Goal: Transaction & Acquisition: Purchase product/service

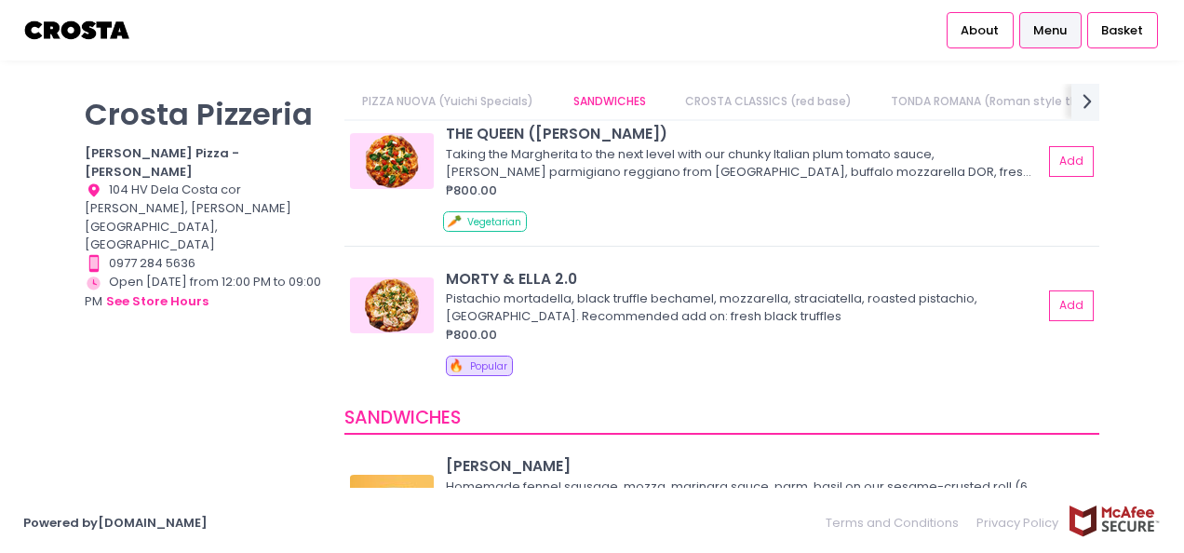
scroll to position [186, 0]
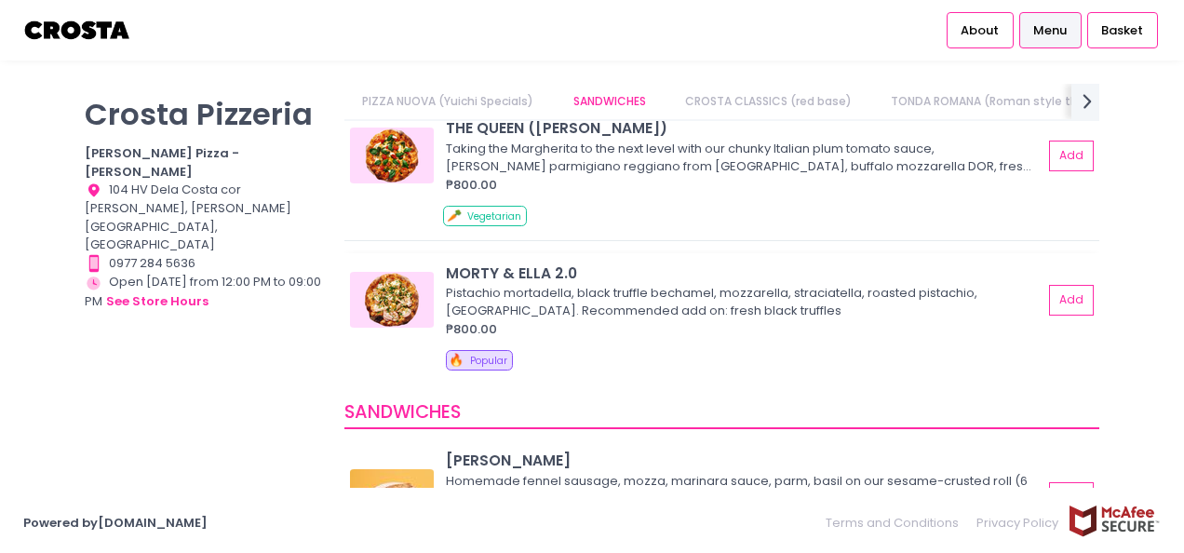
click at [579, 304] on div "Pistachio mortadella, black truffle bechamel, mozzarella, straciatella, roasted…" at bounding box center [741, 302] width 591 height 36
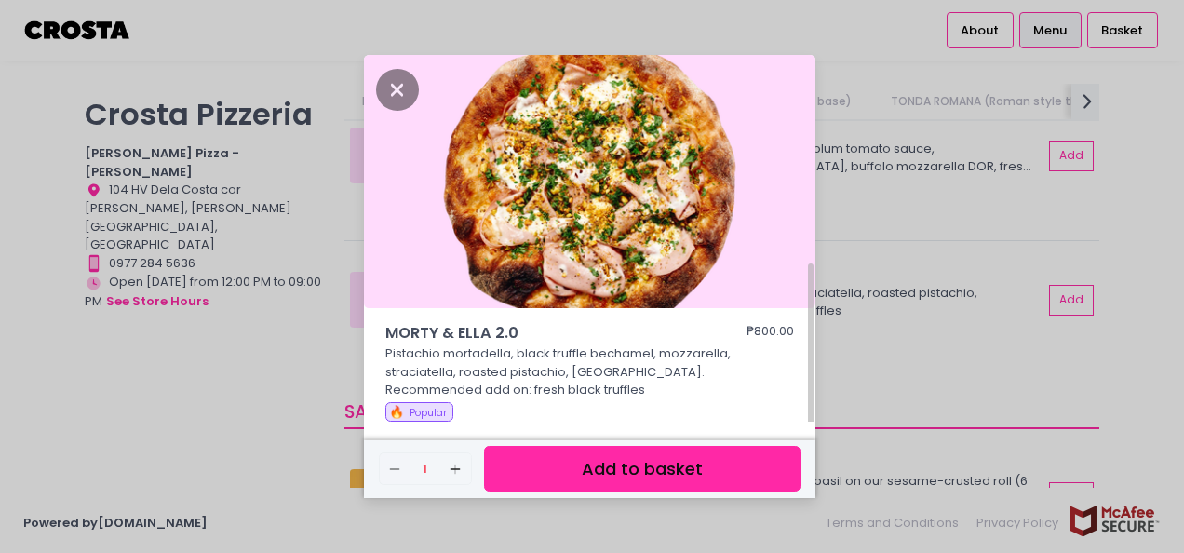
scroll to position [118, 0]
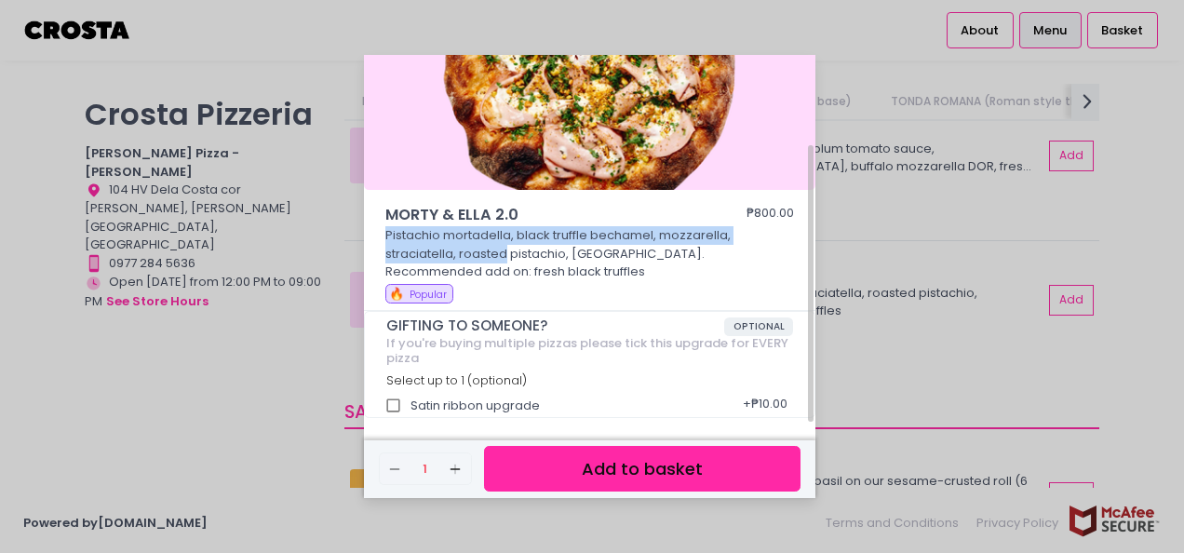
drag, startPoint x: 388, startPoint y: 233, endPoint x: 505, endPoint y: 255, distance: 118.5
click at [505, 255] on p "Pistachio mortadella, black truffle bechamel, mozzarella, straciatella, roasted…" at bounding box center [590, 253] width 410 height 55
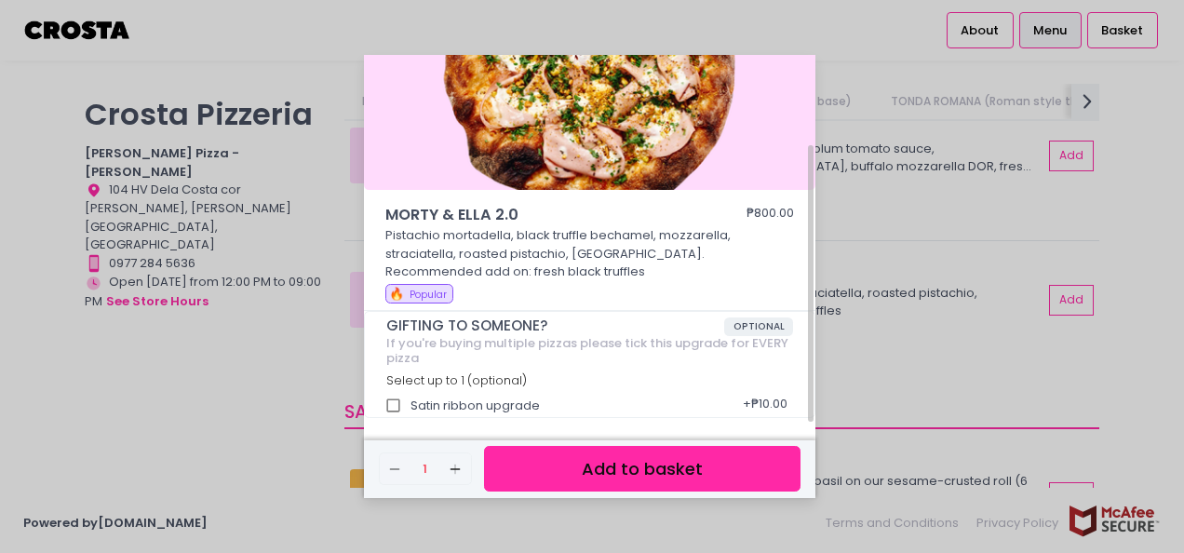
click at [523, 259] on p "Pistachio mortadella, black truffle bechamel, mozzarella, straciatella, roasted…" at bounding box center [590, 253] width 410 height 55
drag, startPoint x: 522, startPoint y: 262, endPoint x: 497, endPoint y: 248, distance: 28.8
click at [497, 248] on p "Pistachio mortadella, black truffle bechamel, mozzarella, straciatella, roasted…" at bounding box center [590, 253] width 410 height 55
click at [495, 249] on p "Pistachio mortadella, black truffle bechamel, mozzarella, straciatella, roasted…" at bounding box center [590, 253] width 410 height 55
click at [529, 278] on p "Pistachio mortadella, black truffle bechamel, mozzarella, straciatella, roasted…" at bounding box center [590, 253] width 410 height 55
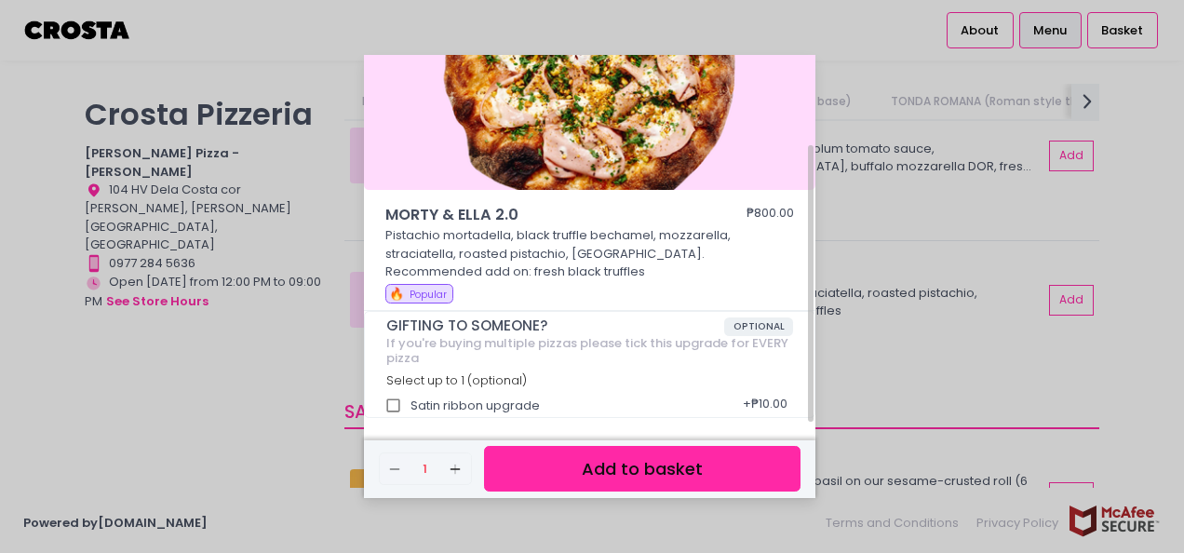
scroll to position [0, 0]
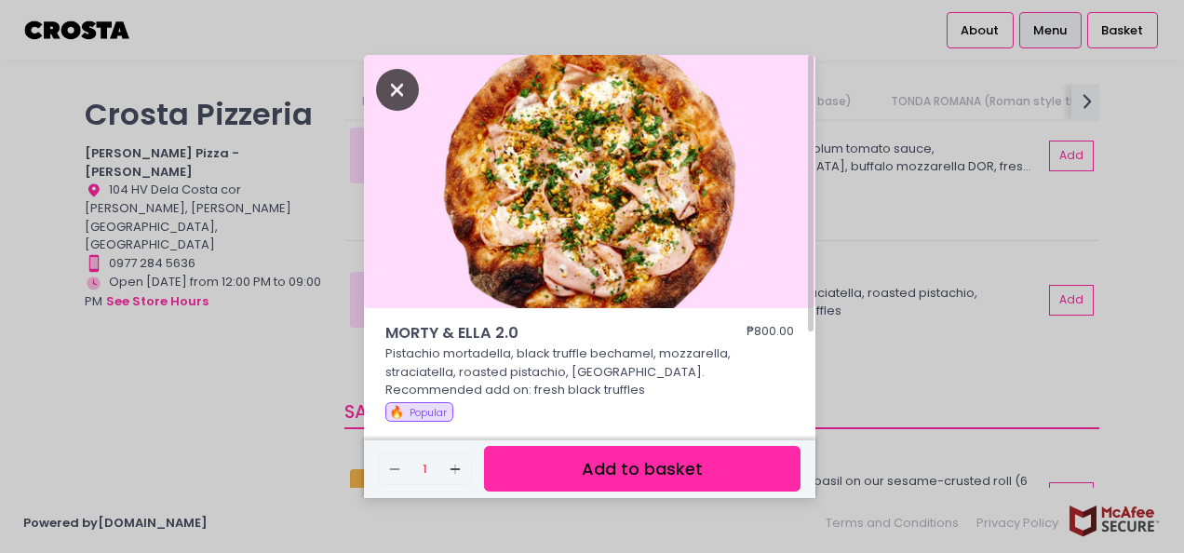
click at [393, 91] on icon "Close" at bounding box center [397, 90] width 43 height 42
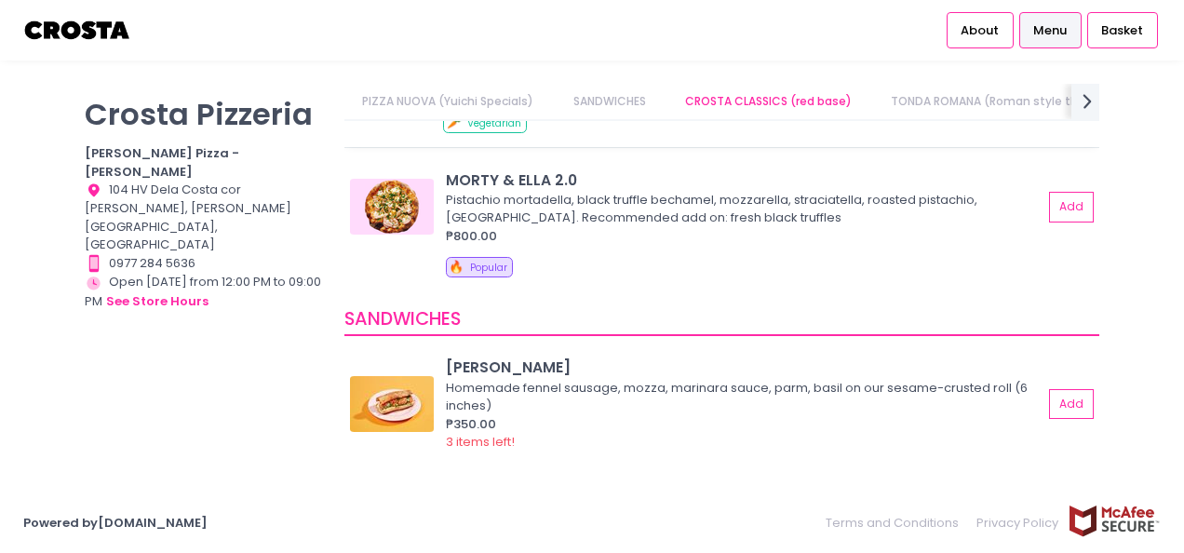
scroll to position [93, 0]
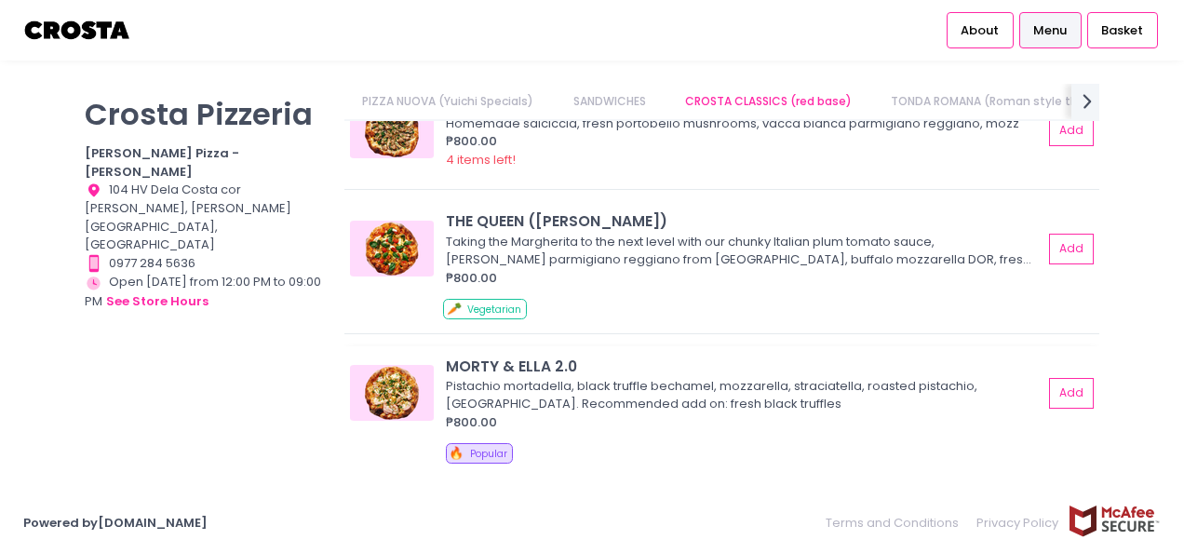
click at [480, 358] on div "MORTY & ELLA 2.0" at bounding box center [744, 366] width 597 height 21
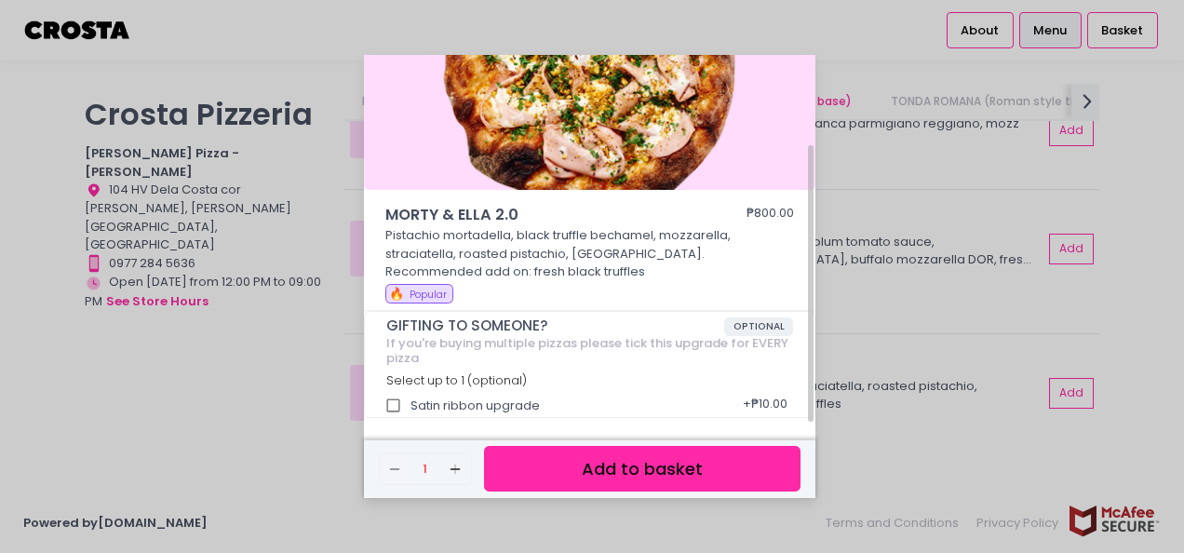
scroll to position [0, 0]
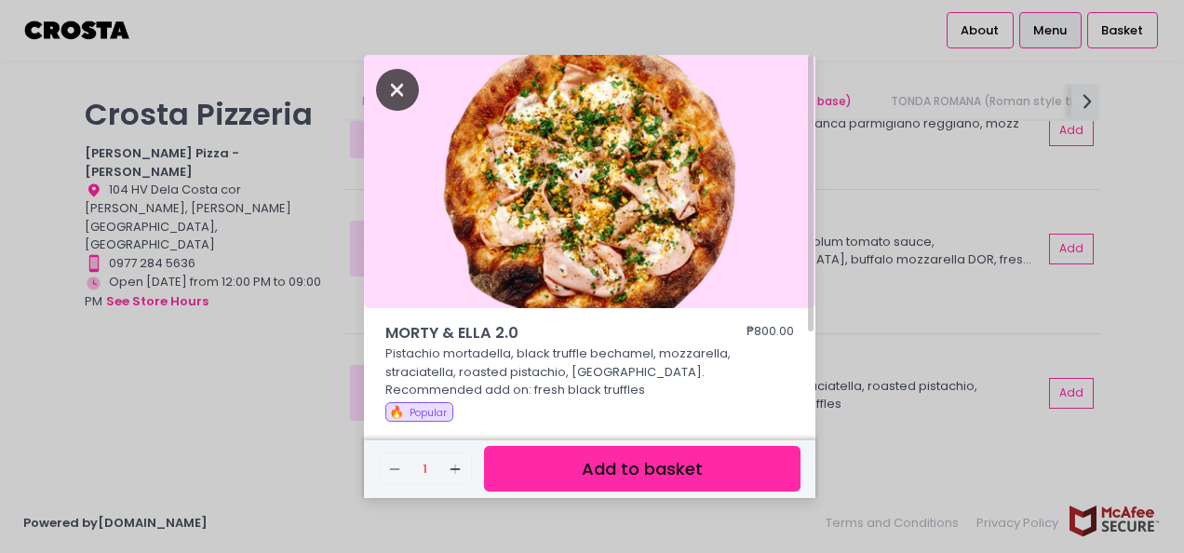
click at [387, 89] on icon "Close" at bounding box center [397, 90] width 43 height 42
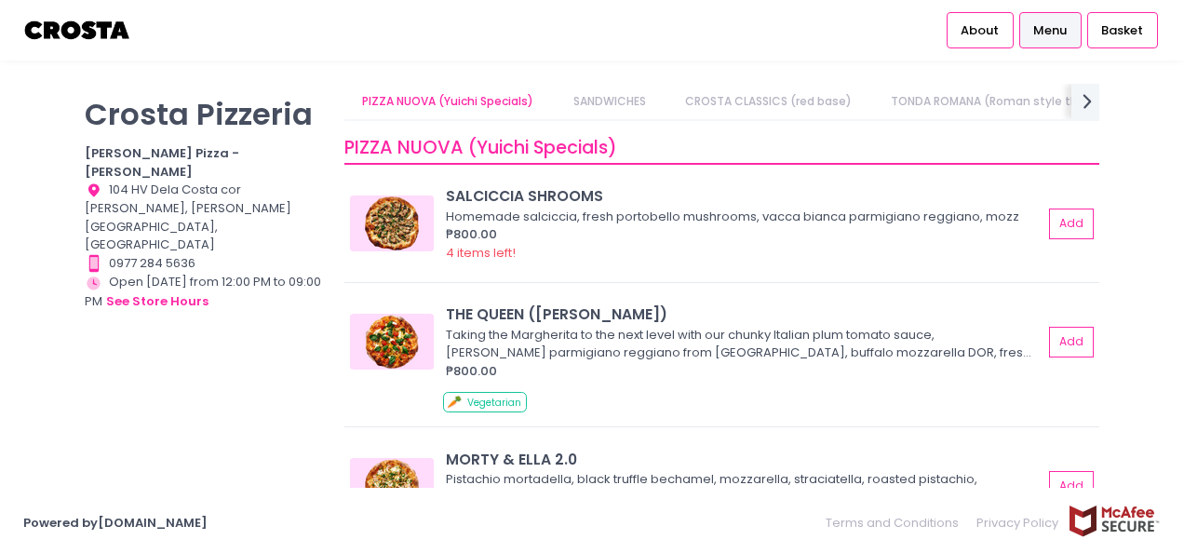
scroll to position [186, 0]
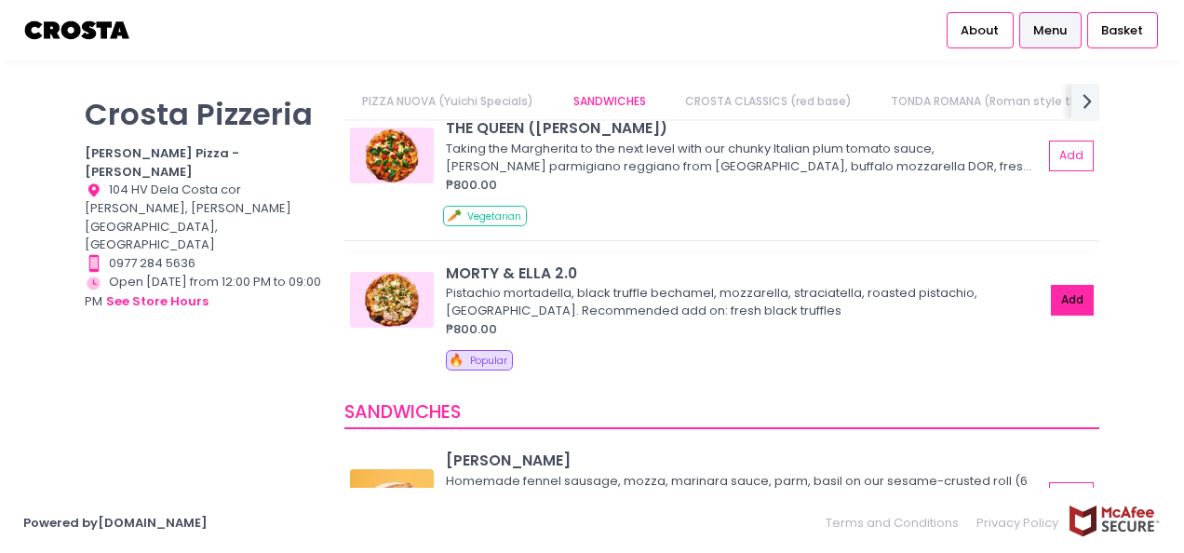
click at [1054, 299] on button "Add" at bounding box center [1072, 300] width 43 height 31
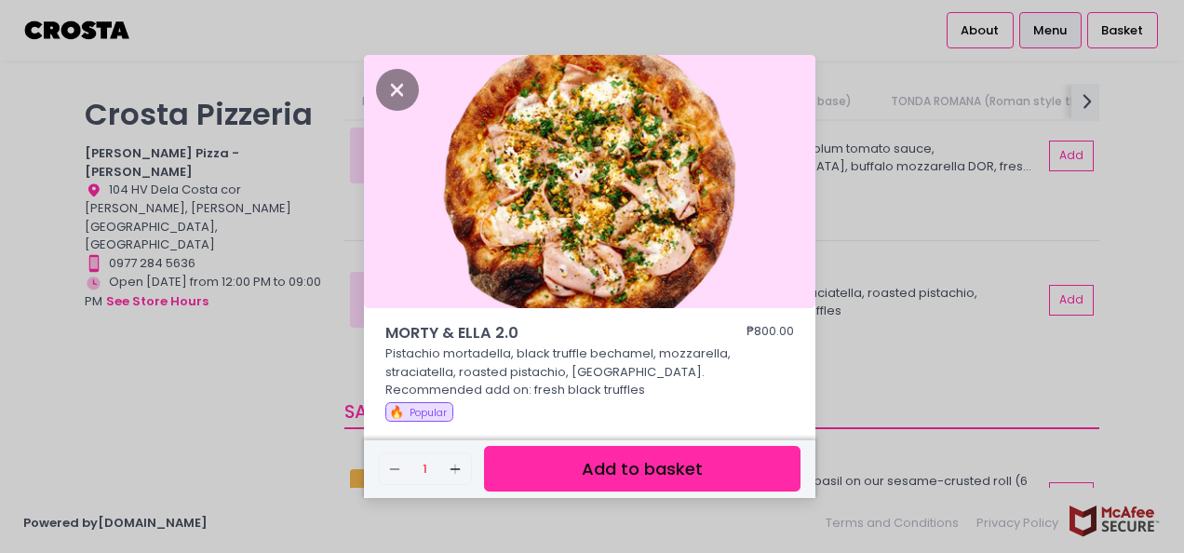
scroll to position [118, 0]
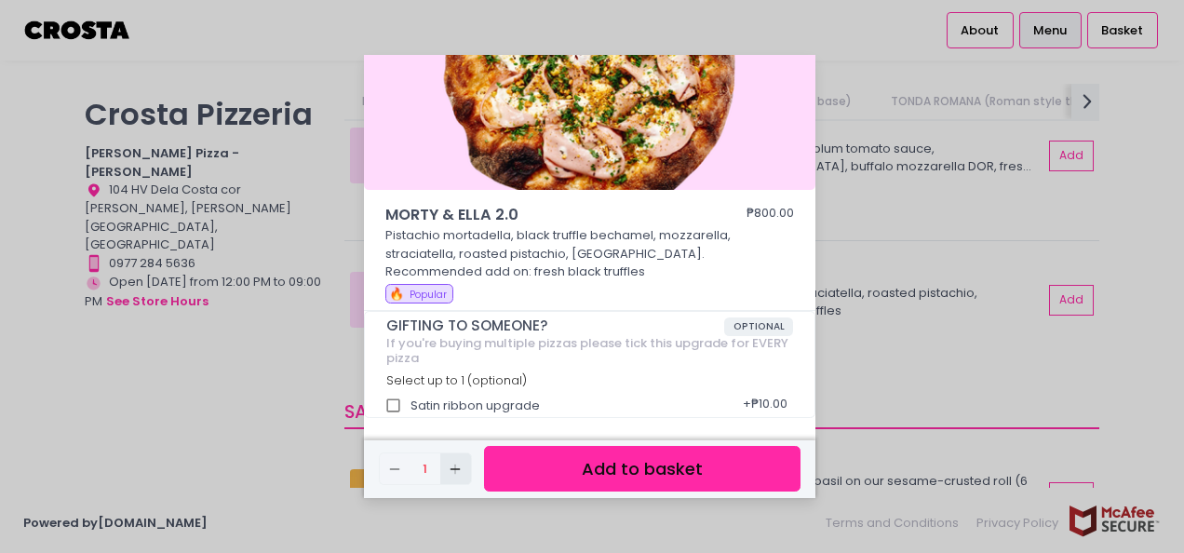
click at [458, 466] on icon "Add Created with Sketch." at bounding box center [455, 469] width 15 height 15
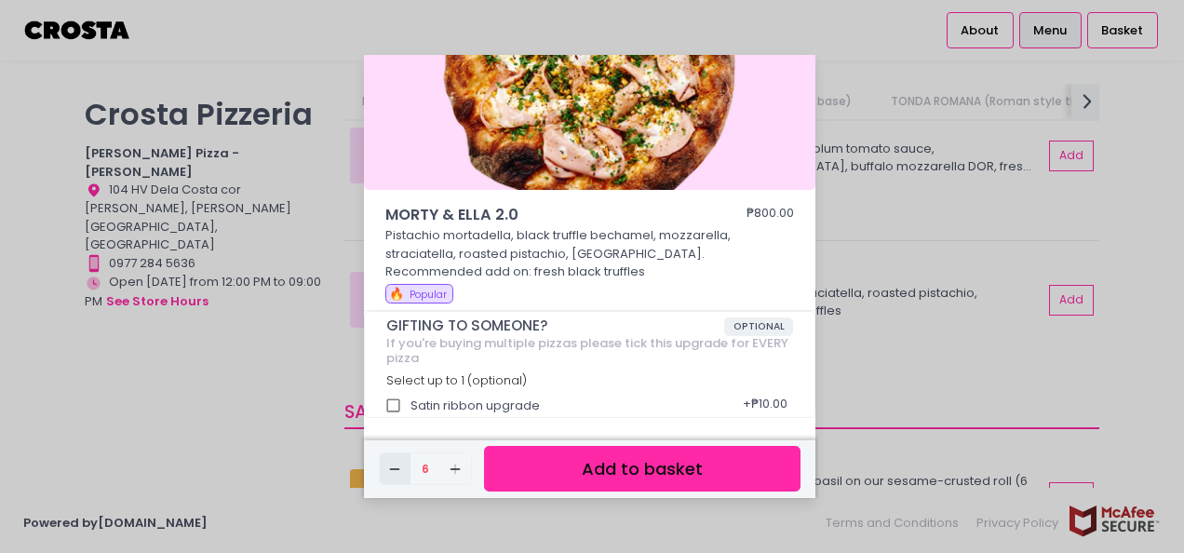
click at [385, 468] on button "Remove Created with Sketch." at bounding box center [395, 468] width 31 height 31
click at [608, 479] on button "Add to basket" at bounding box center [642, 469] width 317 height 46
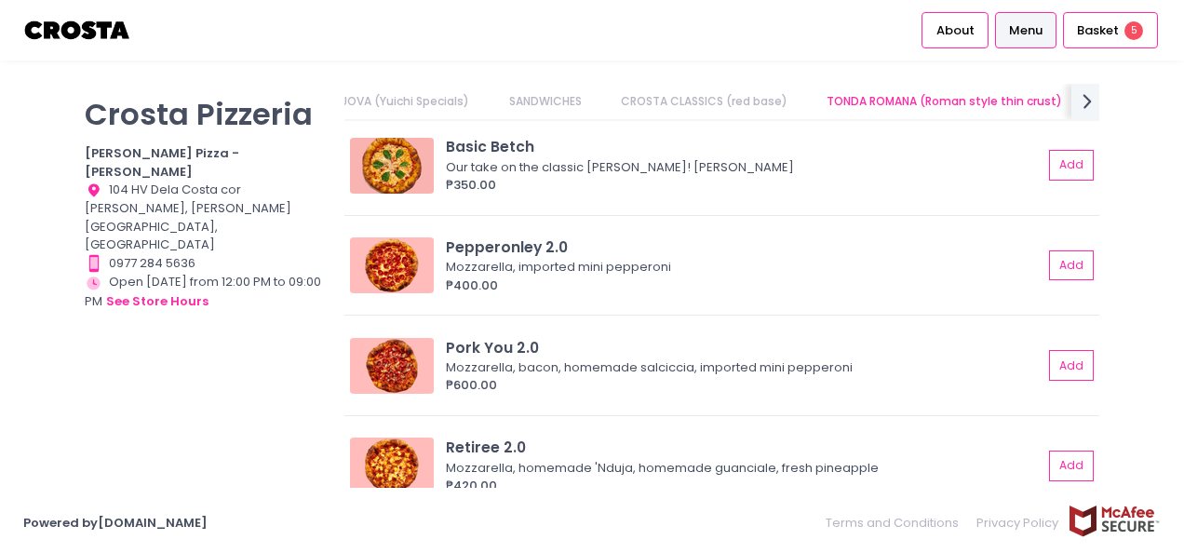
scroll to position [652, 0]
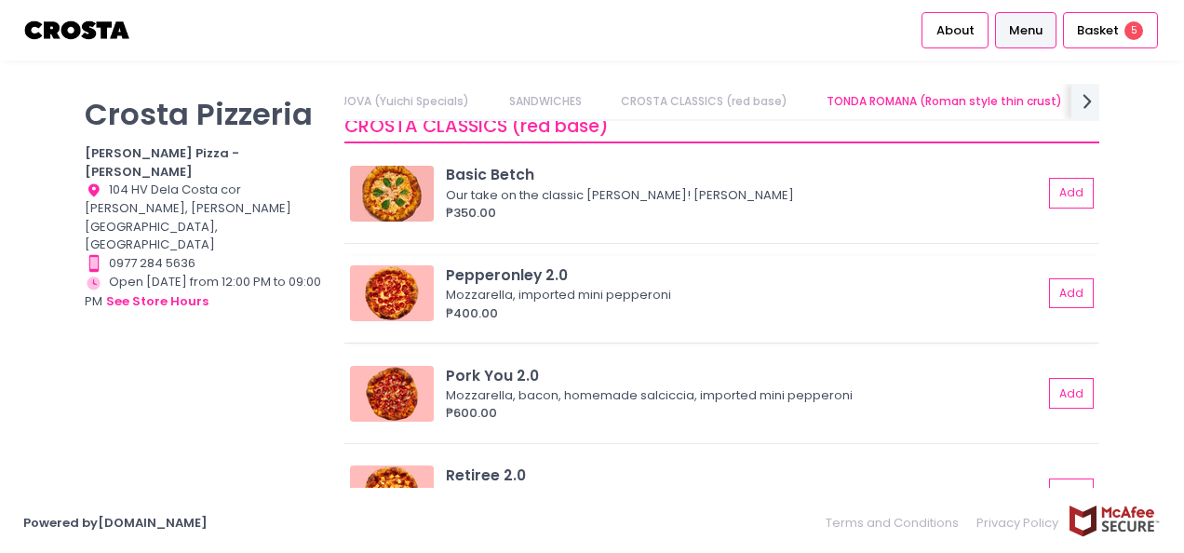
click at [610, 289] on div "Mozzarella, imported mini pepperoni" at bounding box center [741, 295] width 591 height 19
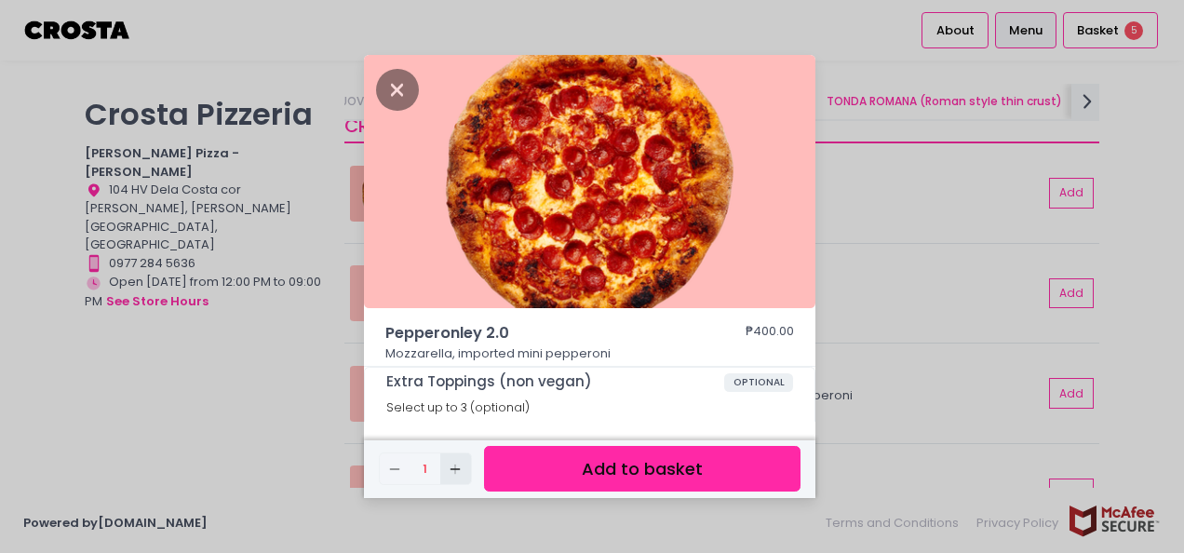
click at [459, 464] on icon "Add Created with Sketch." at bounding box center [455, 469] width 15 height 15
click at [458, 464] on icon "Add Created with Sketch." at bounding box center [455, 469] width 15 height 15
click at [594, 459] on button "Add to basket" at bounding box center [642, 469] width 317 height 46
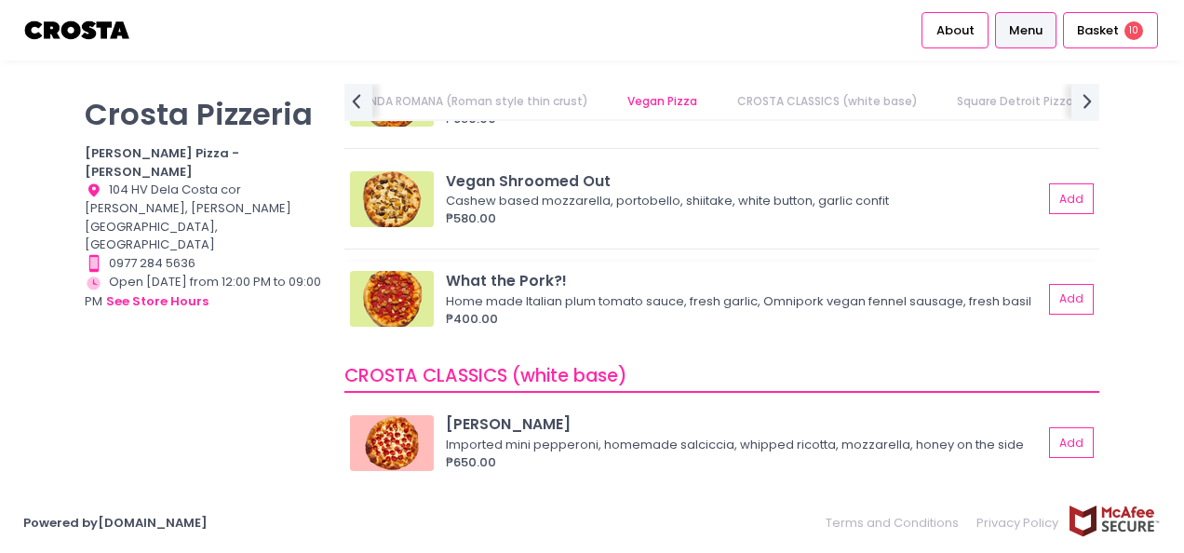
scroll to position [1490, 0]
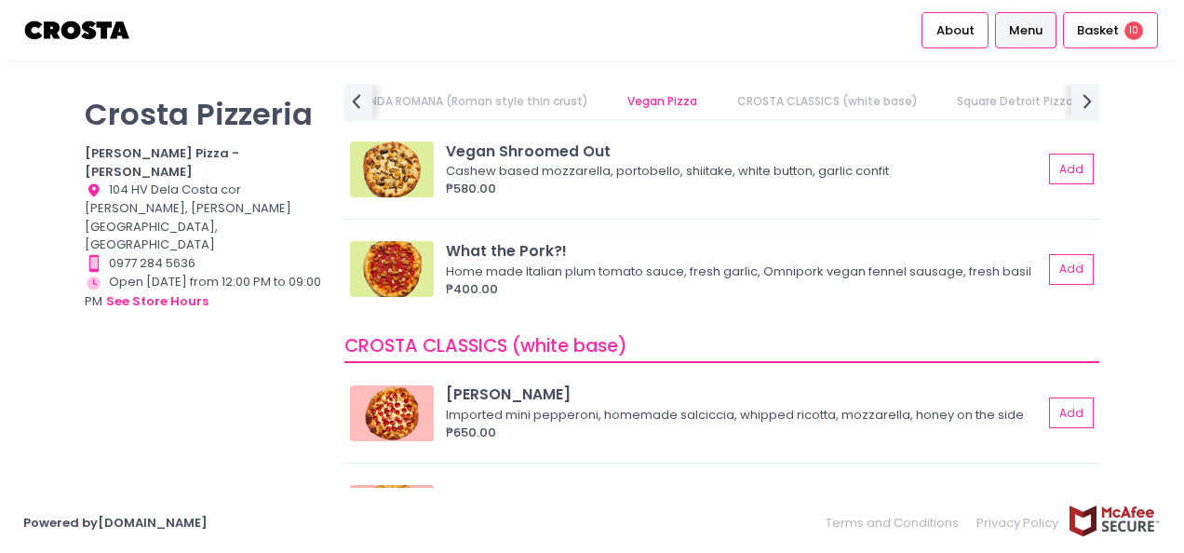
click at [545, 261] on div "What the Pork?!" at bounding box center [744, 250] width 597 height 21
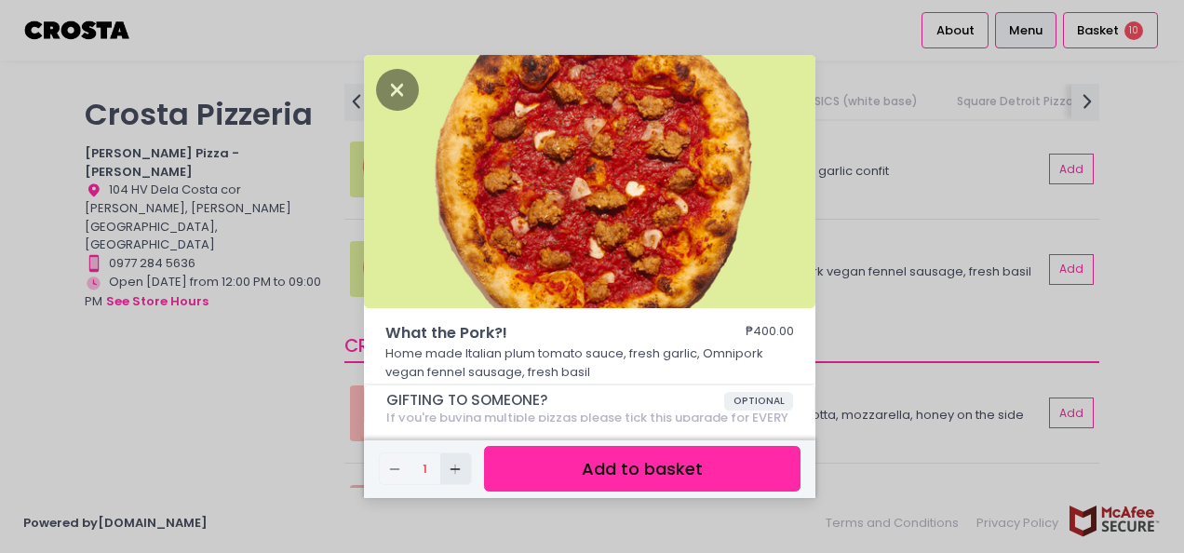
click at [450, 473] on icon "Add Created with Sketch." at bounding box center [455, 469] width 15 height 15
click at [450, 472] on icon "Add Created with Sketch." at bounding box center [455, 469] width 15 height 15
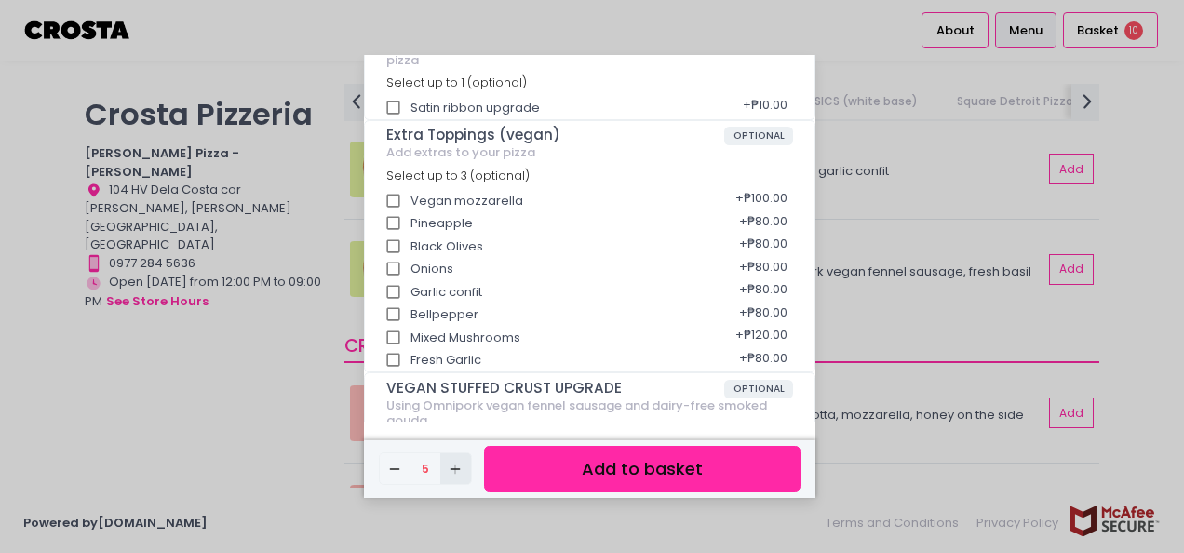
scroll to position [434, 0]
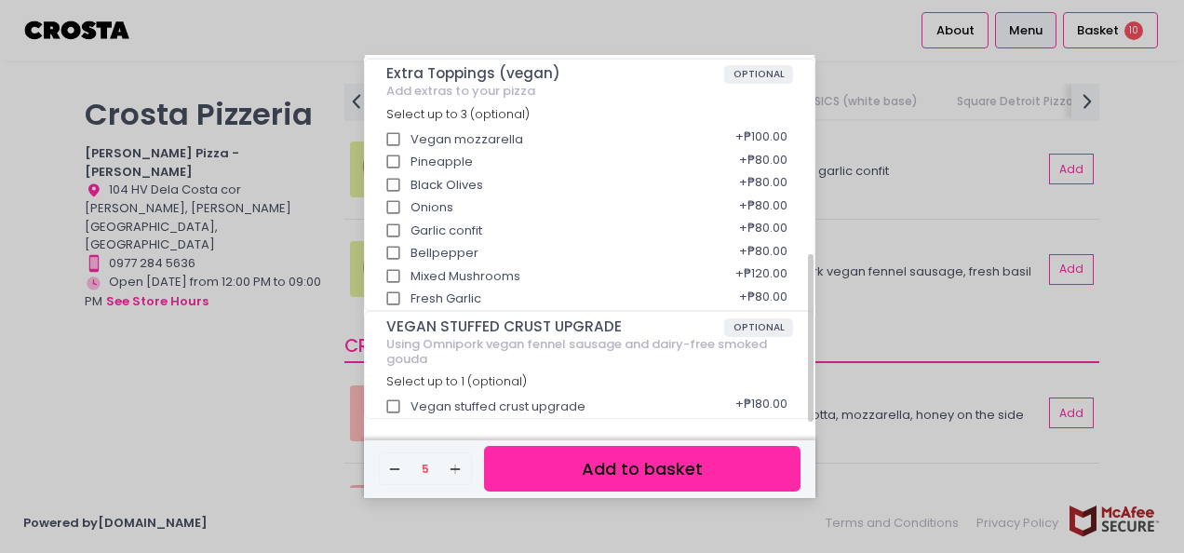
click at [668, 469] on button "Add to basket" at bounding box center [642, 469] width 317 height 46
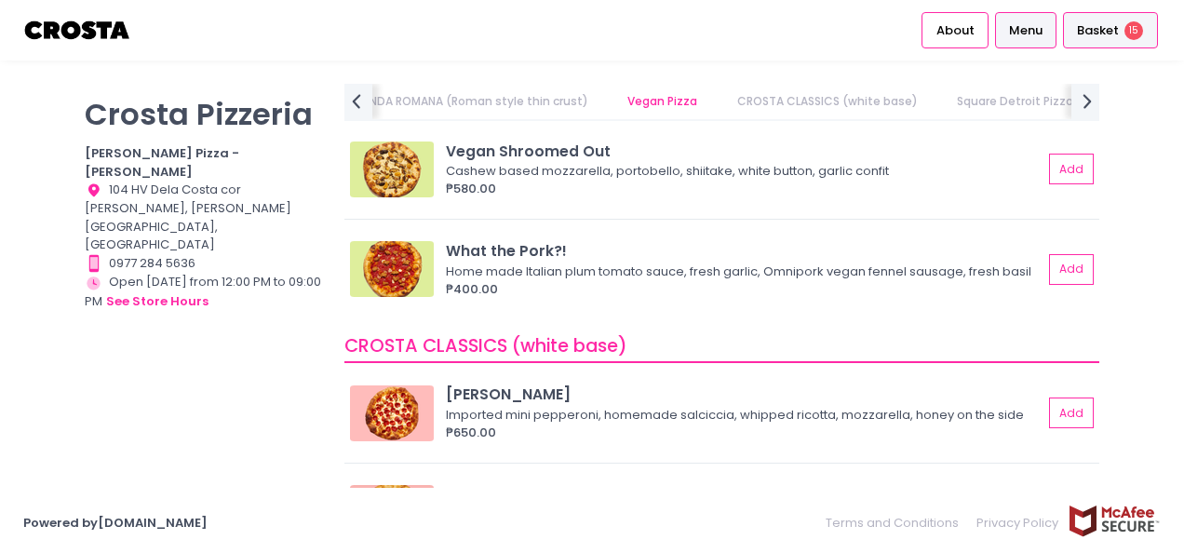
click at [1092, 37] on span "Basket" at bounding box center [1098, 30] width 42 height 19
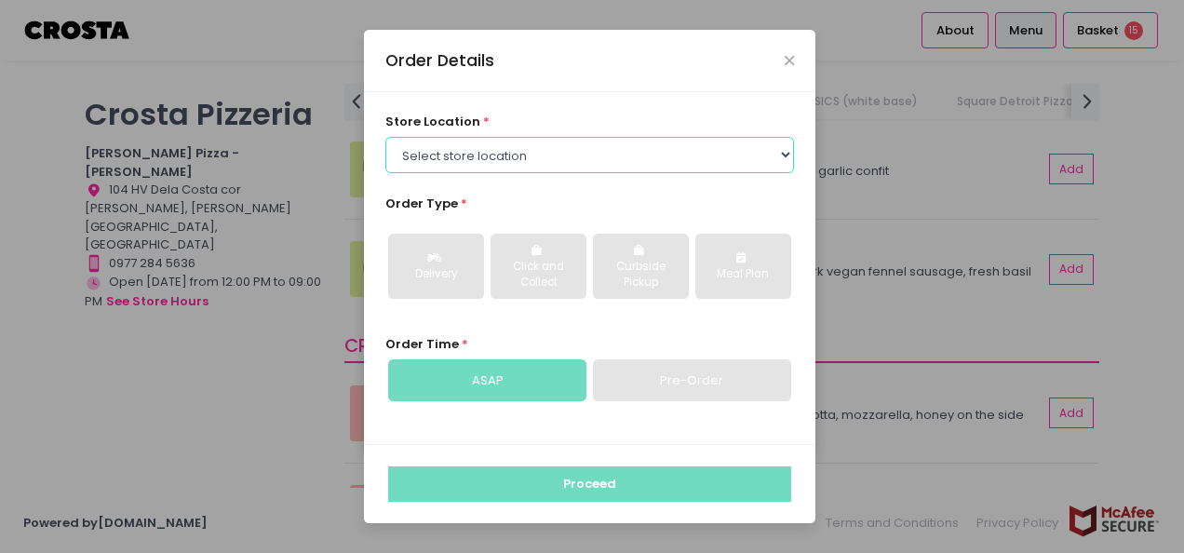
click at [568, 168] on select "Select store location [PERSON_NAME] Pizza - [PERSON_NAME] Pizza - [GEOGRAPHIC_D…" at bounding box center [590, 154] width 410 height 35
select select "5fabb2e53664a8677beaeb89"
click at [385, 137] on select "Select store location [PERSON_NAME] Pizza - [PERSON_NAME] Pizza - [GEOGRAPHIC_D…" at bounding box center [590, 154] width 410 height 35
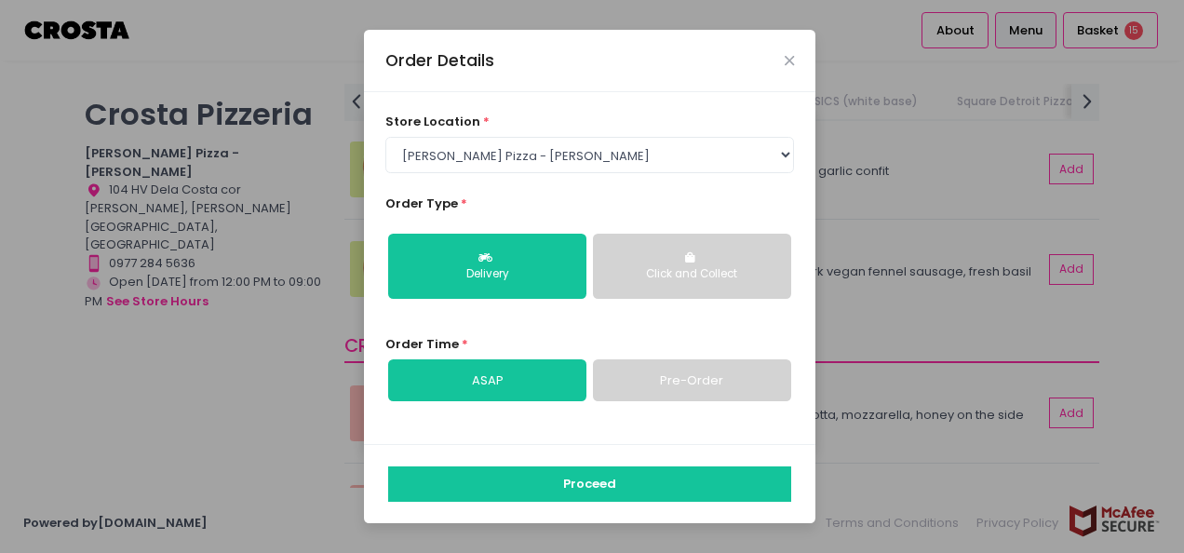
click at [696, 258] on icon "button" at bounding box center [692, 257] width 14 height 11
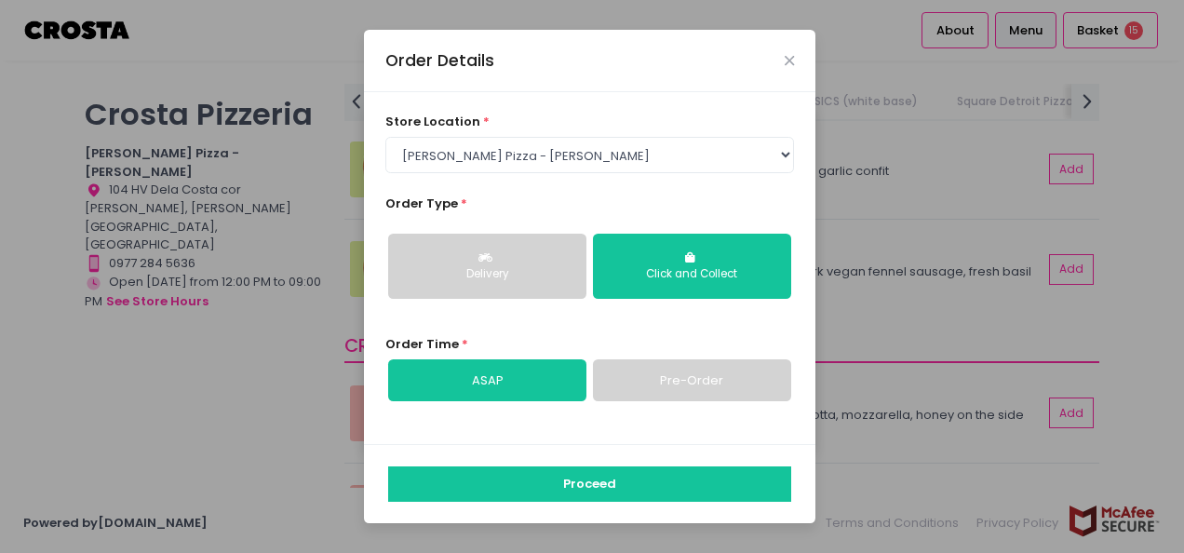
click at [642, 371] on link "Pre-Order" at bounding box center [692, 380] width 198 height 43
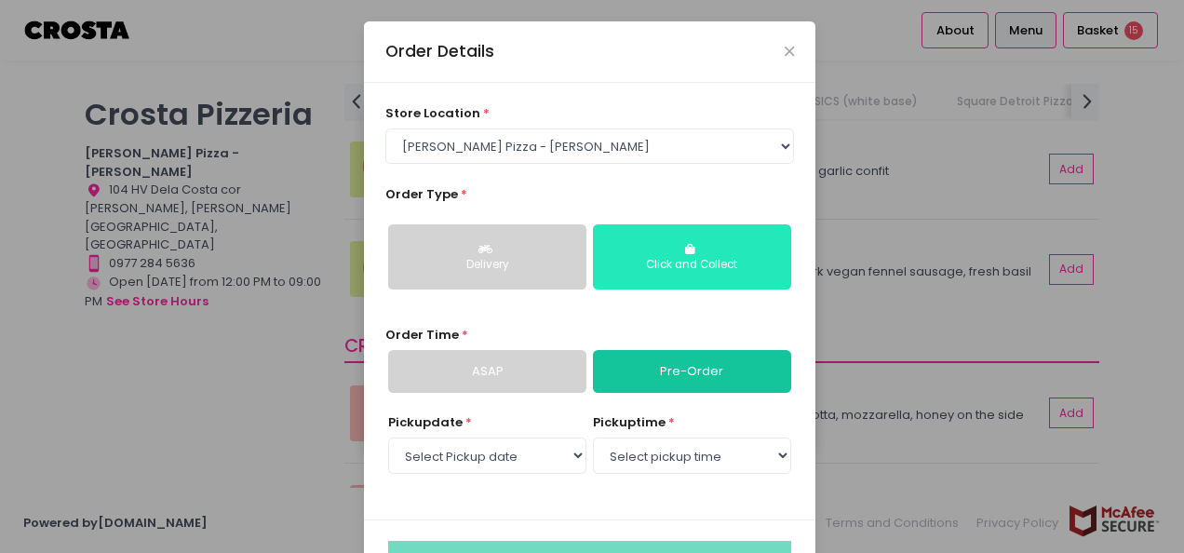
scroll to position [65, 0]
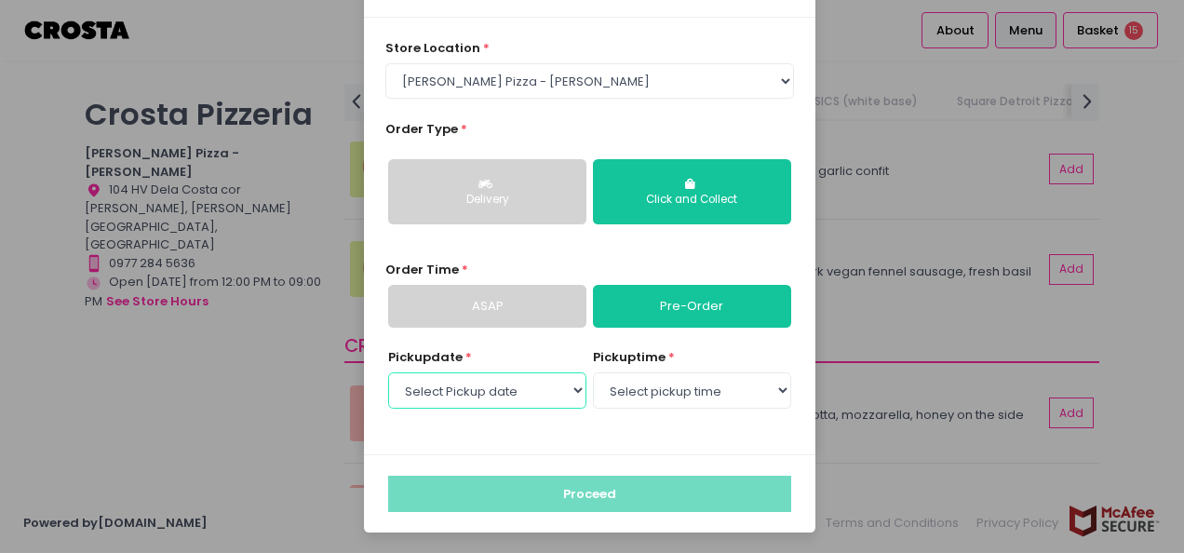
drag, startPoint x: 518, startPoint y: 376, endPoint x: 532, endPoint y: 374, distance: 14.1
click at [518, 376] on select "Select Pickup date [DATE] [DATE] [DATE] [DATE] [DATE] [DATE]" at bounding box center [487, 389] width 198 height 35
click at [518, 387] on select "Select Pickup date [DATE] [DATE] [DATE] [DATE] [DATE] [DATE]" at bounding box center [487, 389] width 198 height 35
select select "[DATE]"
click at [388, 372] on select "Select Pickup date [DATE] [DATE] [DATE] [DATE] [DATE] [DATE]" at bounding box center [487, 389] width 198 height 35
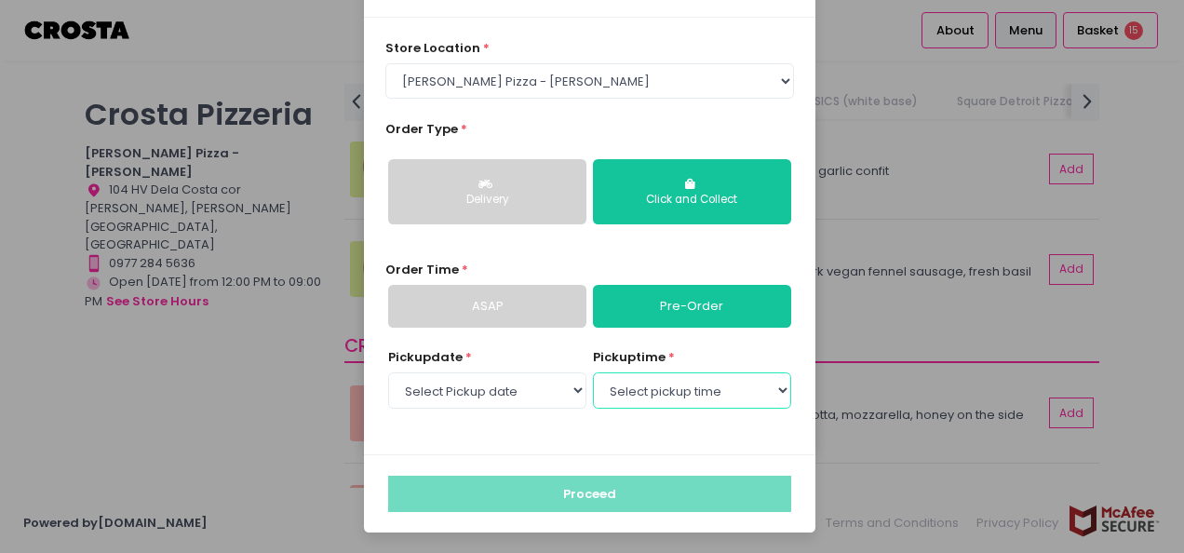
click at [649, 385] on select "Select pickup time 12:00 PM - 12:30 PM 12:30 PM - 01:00 PM 01:00 PM - 01:30 PM …" at bounding box center [692, 389] width 198 height 35
select select "12:00"
click at [593, 372] on select "Select pickup time 12:00 PM - 12:30 PM 12:30 PM - 01:00 PM 01:00 PM - 01:30 PM …" at bounding box center [692, 389] width 198 height 35
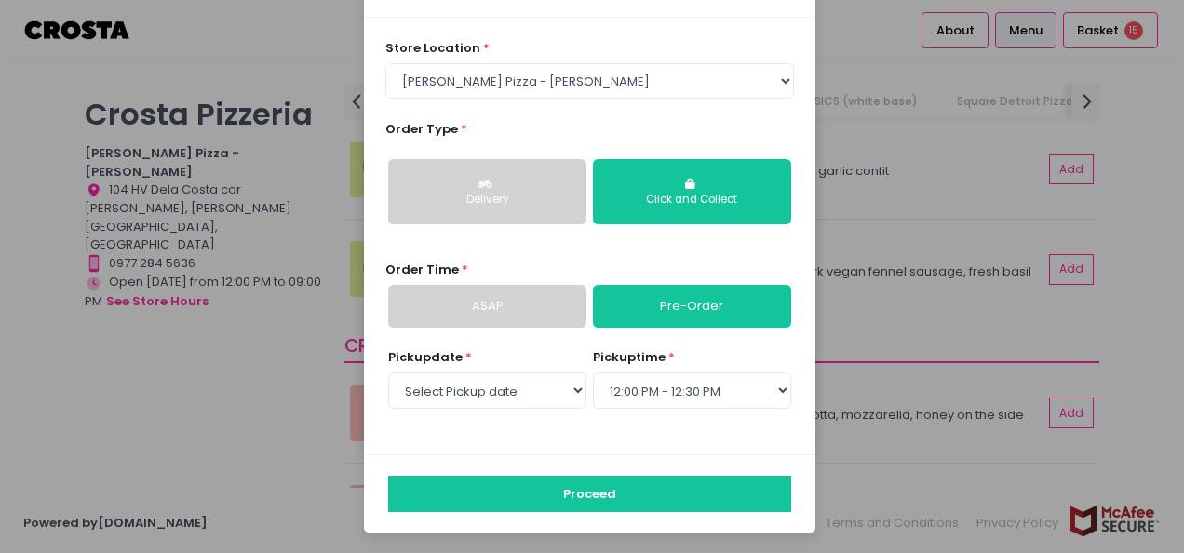
click at [514, 184] on button "Delivery" at bounding box center [487, 191] width 198 height 65
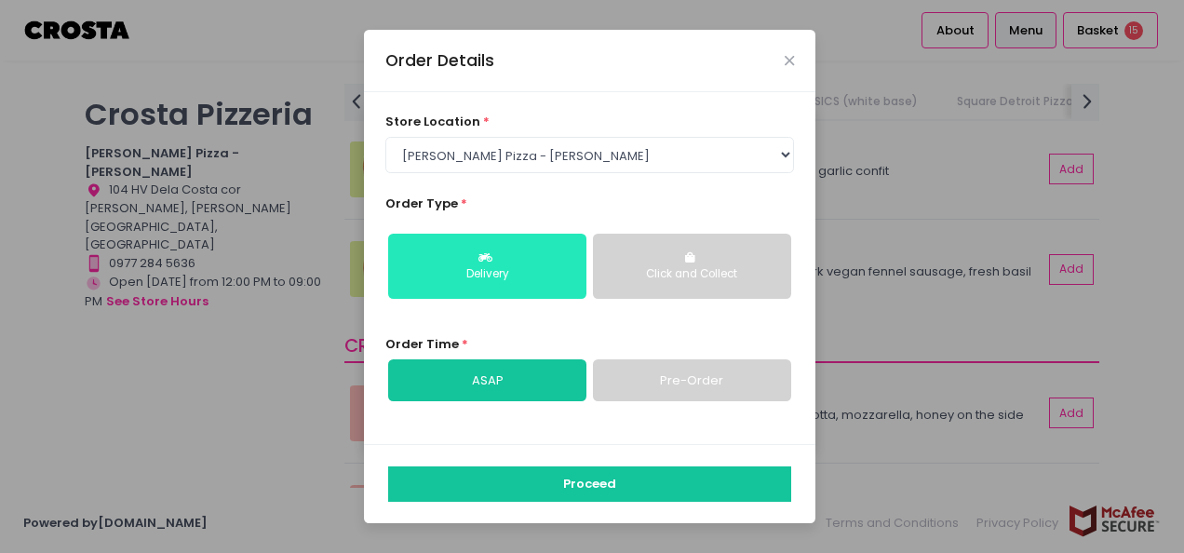
scroll to position [0, 0]
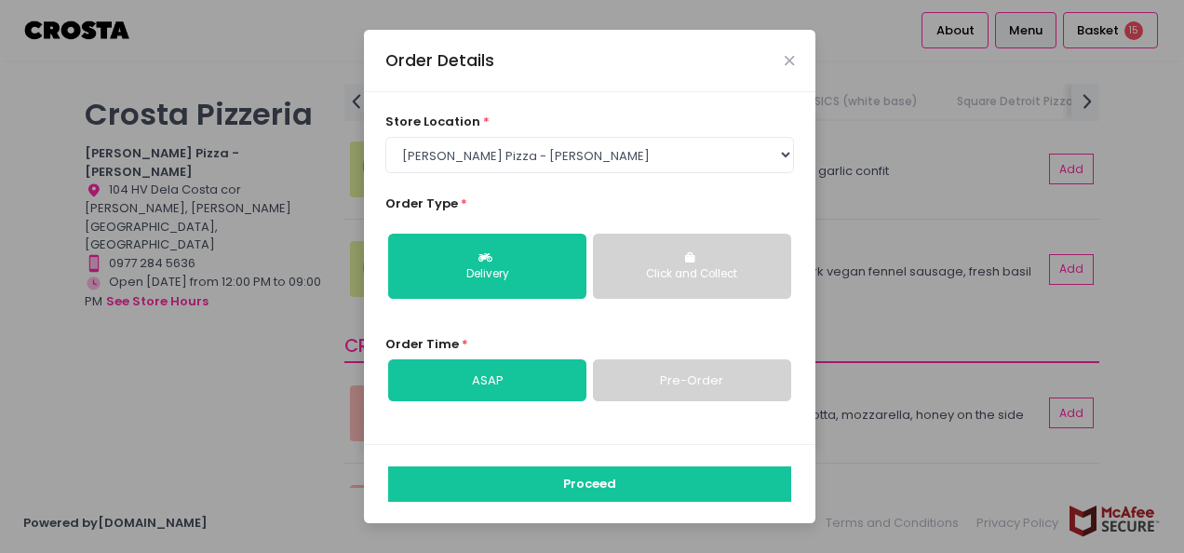
click at [689, 385] on link "Pre-Order" at bounding box center [692, 380] width 198 height 43
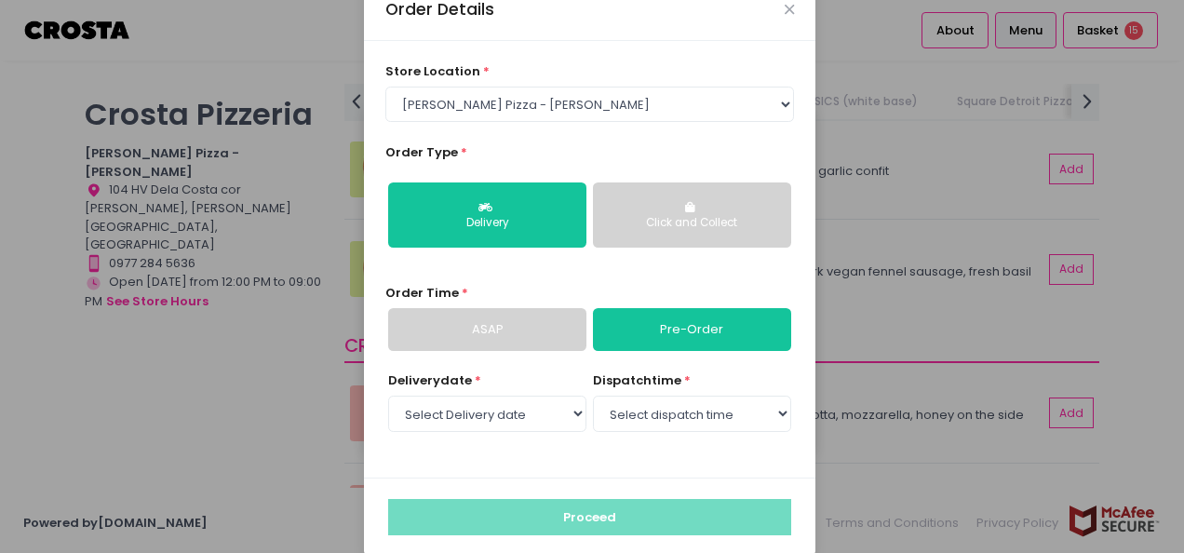
scroll to position [65, 0]
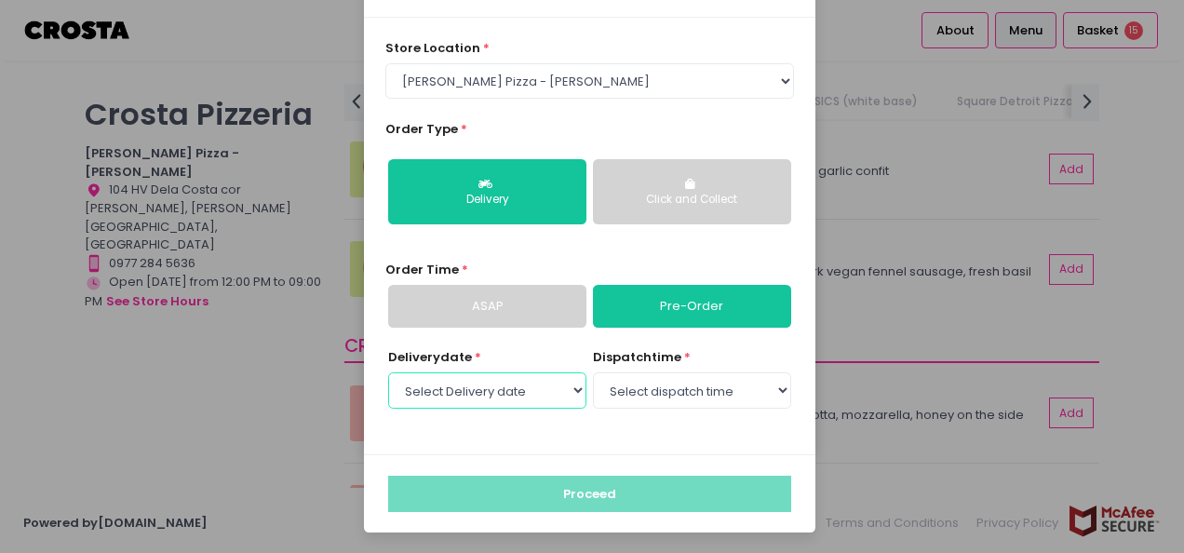
click at [548, 394] on select "Select Delivery date [DATE] [DATE] [DATE] [DATE] [DATE] [DATE]" at bounding box center [487, 389] width 198 height 35
select select "[DATE]"
click at [388, 372] on select "Select Delivery date [DATE] [DATE] [DATE] [DATE] [DATE] [DATE]" at bounding box center [487, 389] width 198 height 35
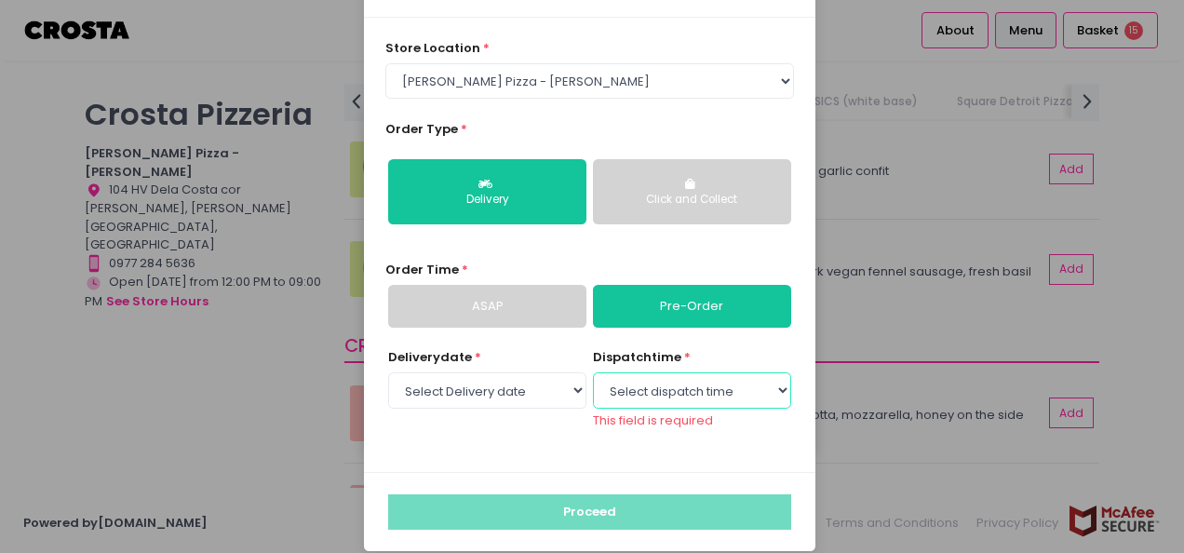
drag, startPoint x: 577, startPoint y: 363, endPoint x: 643, endPoint y: 382, distance: 68.7
click at [643, 382] on select "Select dispatch time 12:00 PM - 12:30 PM 12:30 PM - 01:00 PM 01:00 PM - 01:30 P…" at bounding box center [692, 389] width 198 height 35
click at [678, 398] on select "Select dispatch time 12:00 PM - 12:30 PM 12:30 PM - 01:00 PM 01:00 PM - 01:30 P…" at bounding box center [692, 389] width 198 height 35
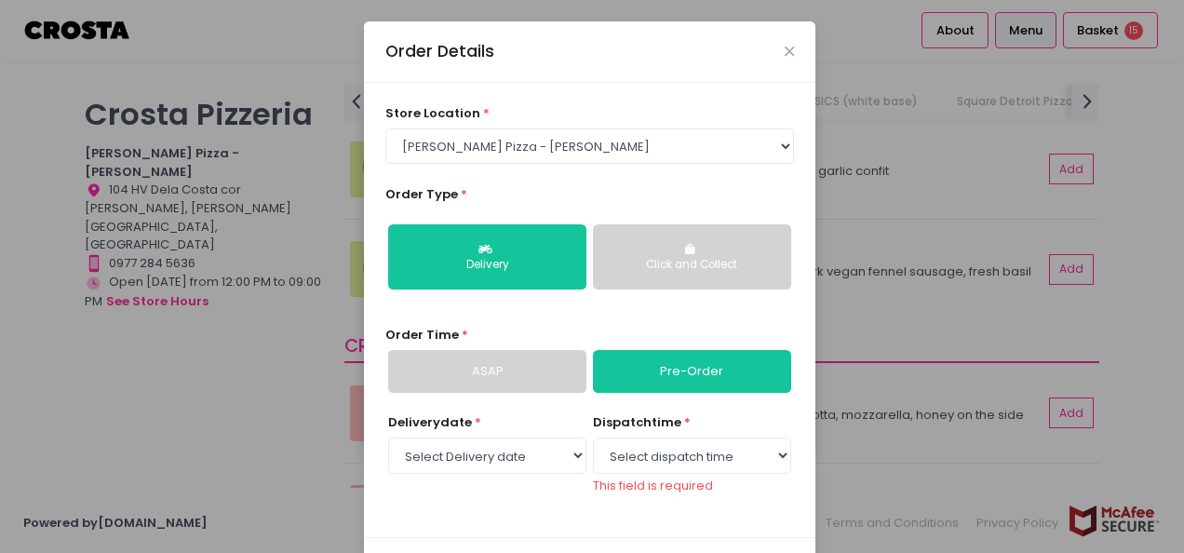
click at [788, 48] on div "Order Details" at bounding box center [590, 51] width 452 height 61
click at [785, 50] on icon "Close" at bounding box center [789, 52] width 9 height 14
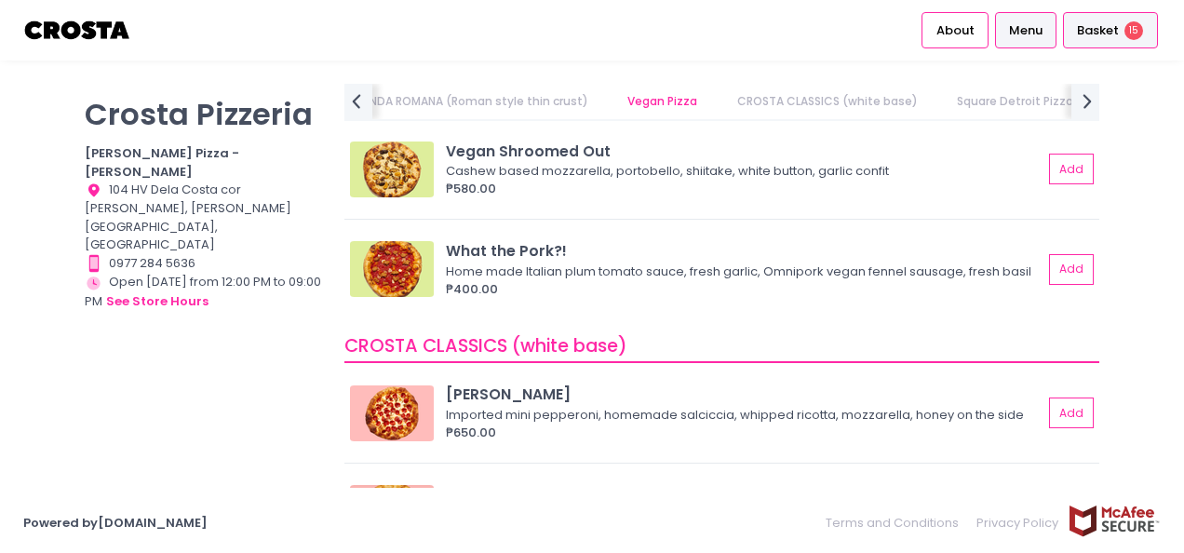
click at [1108, 16] on div "Basket 15" at bounding box center [1110, 30] width 95 height 36
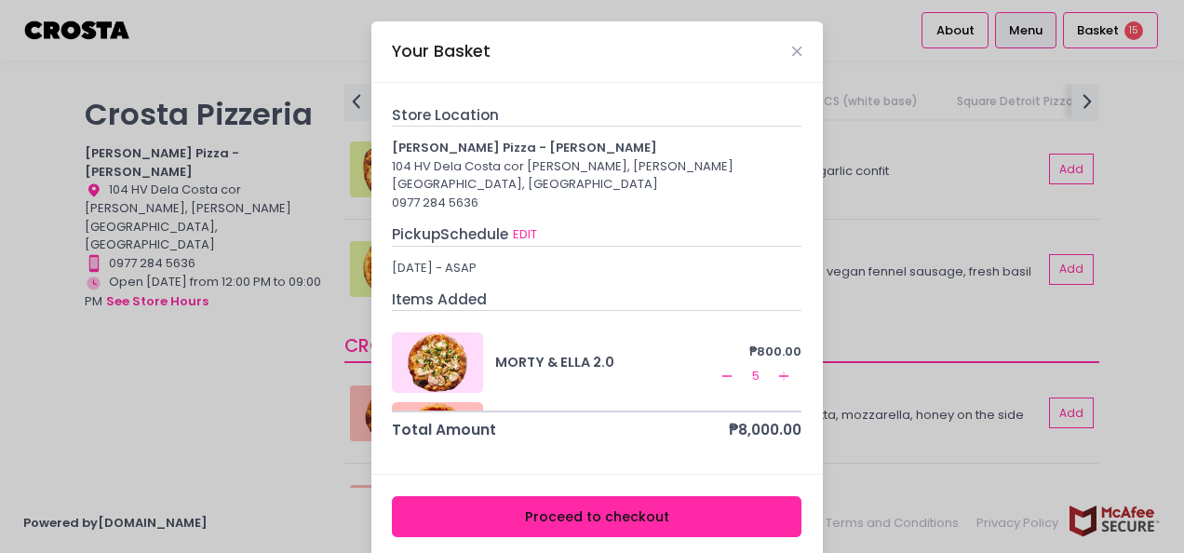
scroll to position [130, 0]
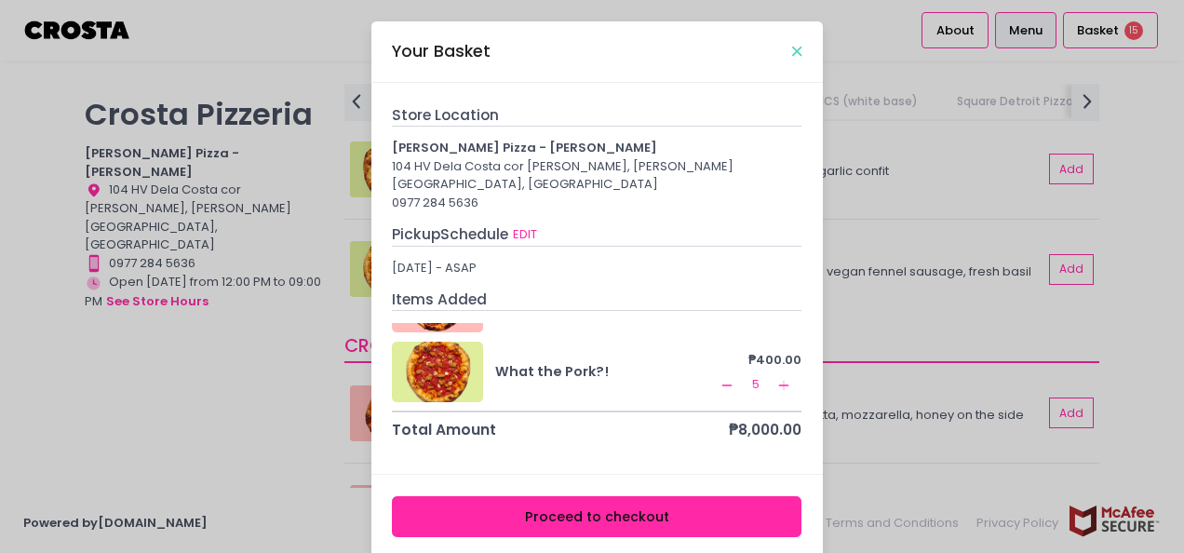
click at [793, 50] on icon "Close" at bounding box center [796, 52] width 9 height 14
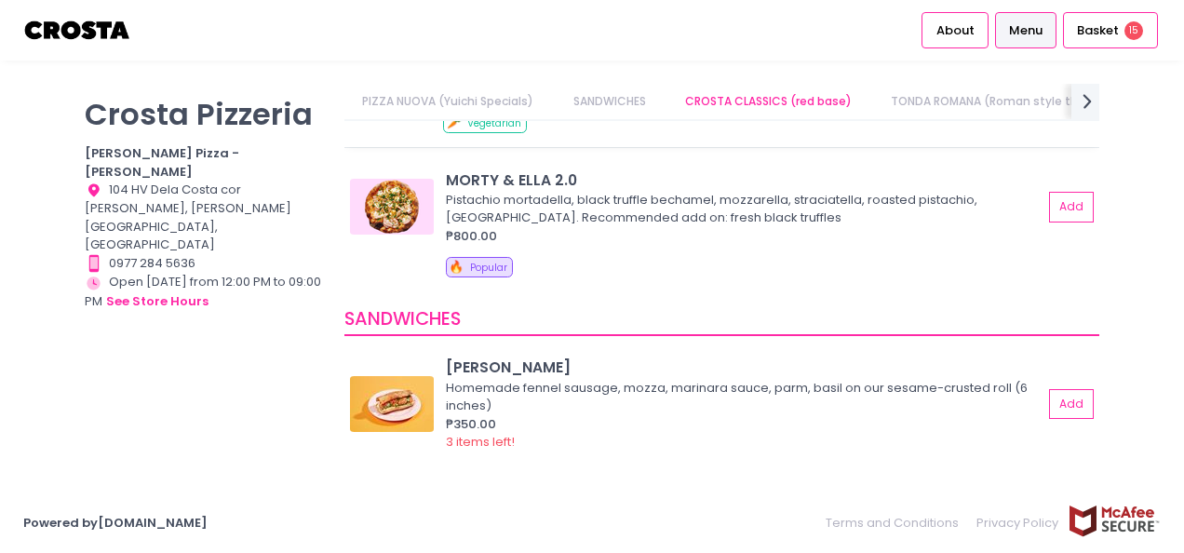
scroll to position [0, 0]
